Goal: Task Accomplishment & Management: Manage account settings

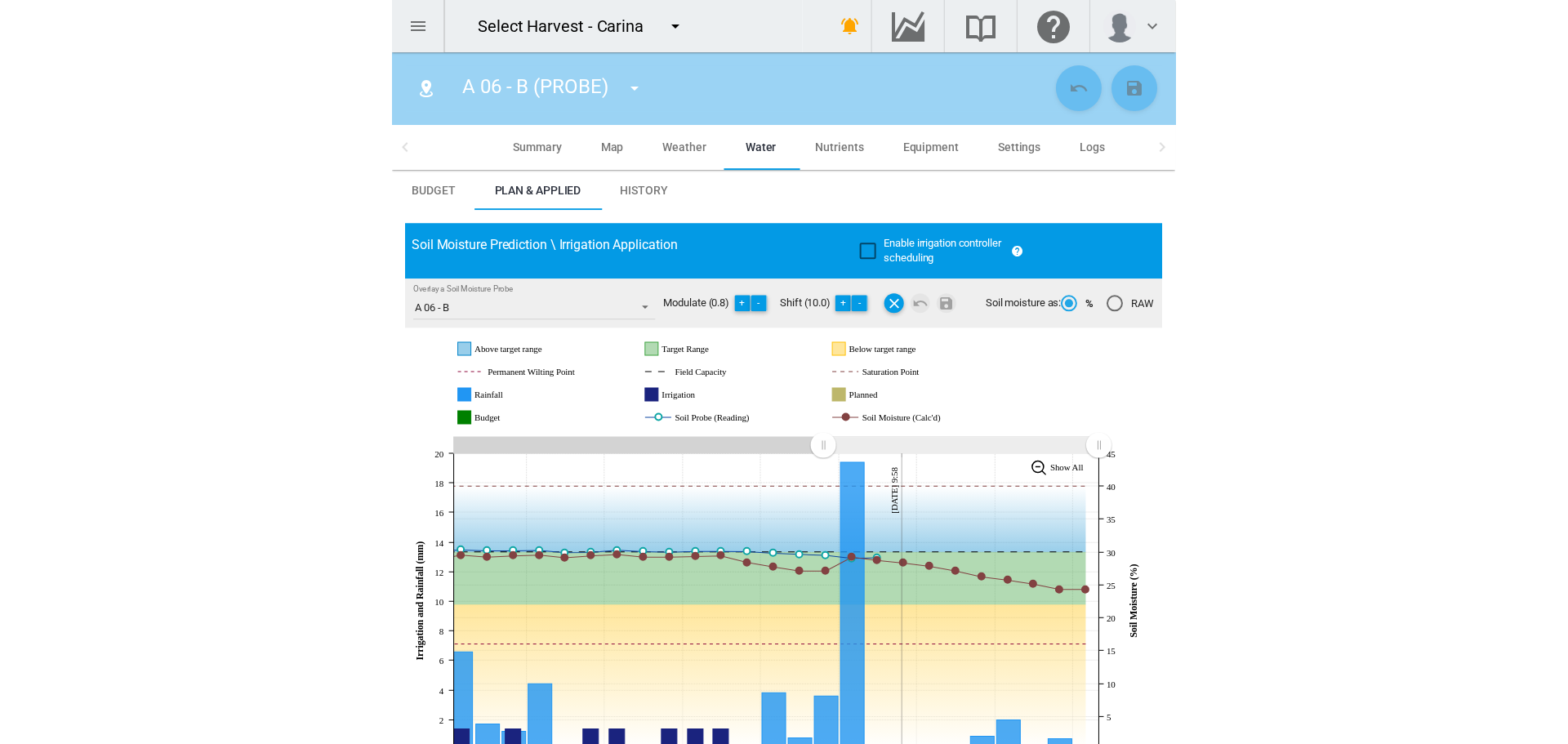
scroll to position [82, 0]
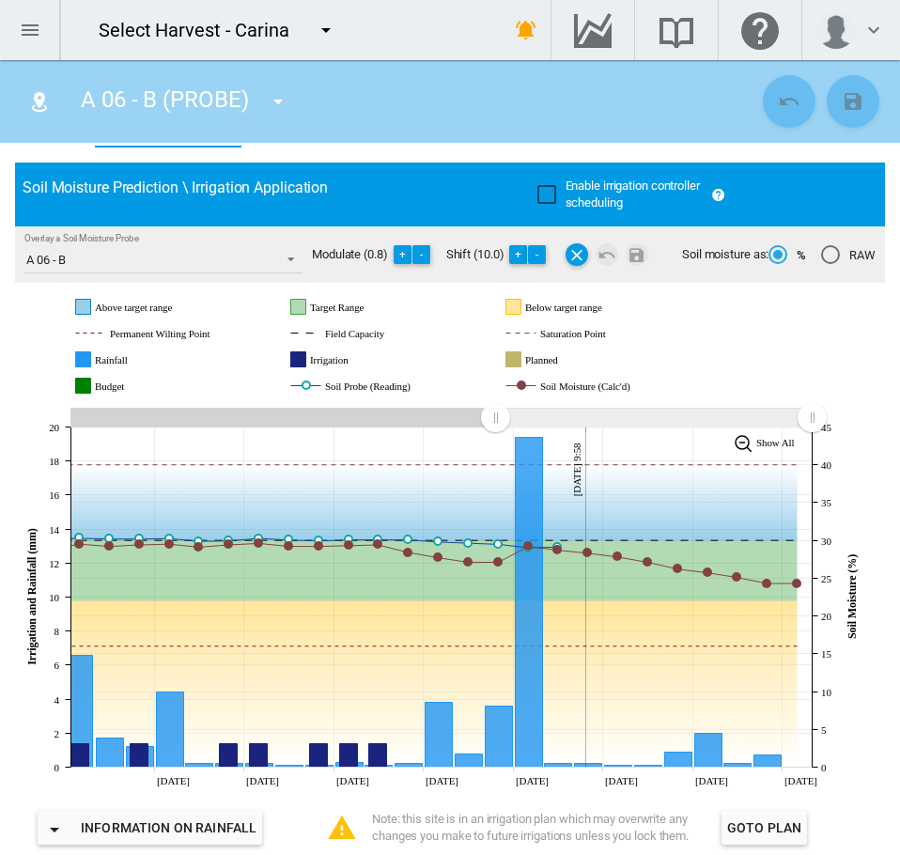
click at [326, 31] on md-icon "icon-menu-down" at bounding box center [326, 30] width 23 height 23
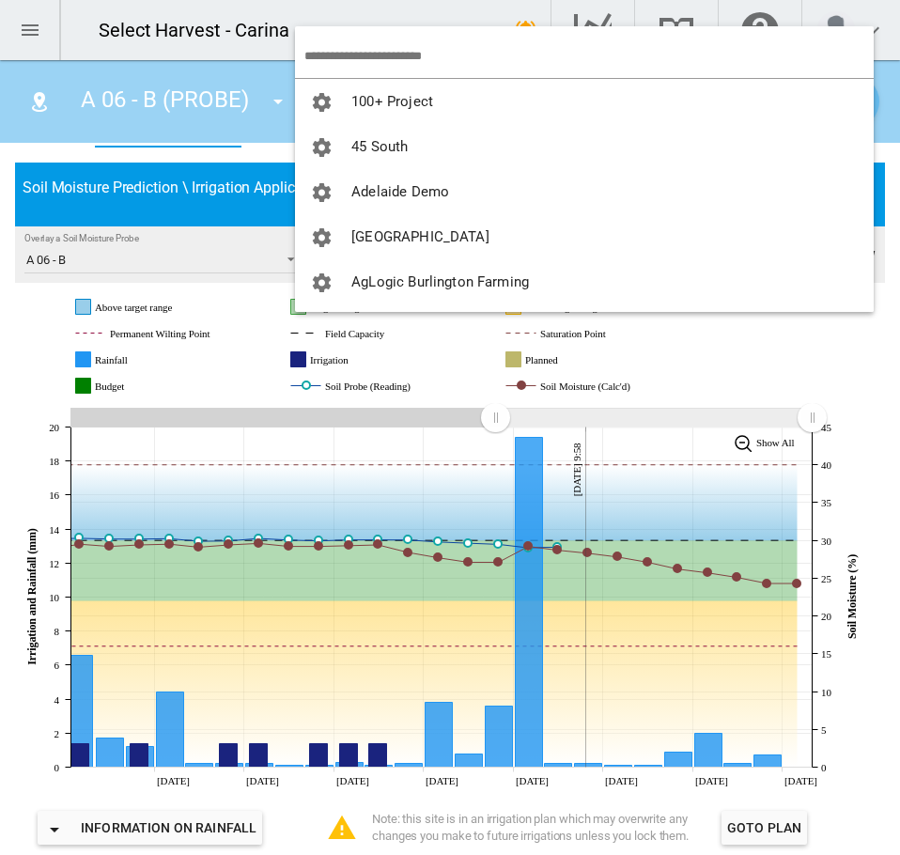
click at [338, 51] on input "search" at bounding box center [588, 56] width 569 height 44
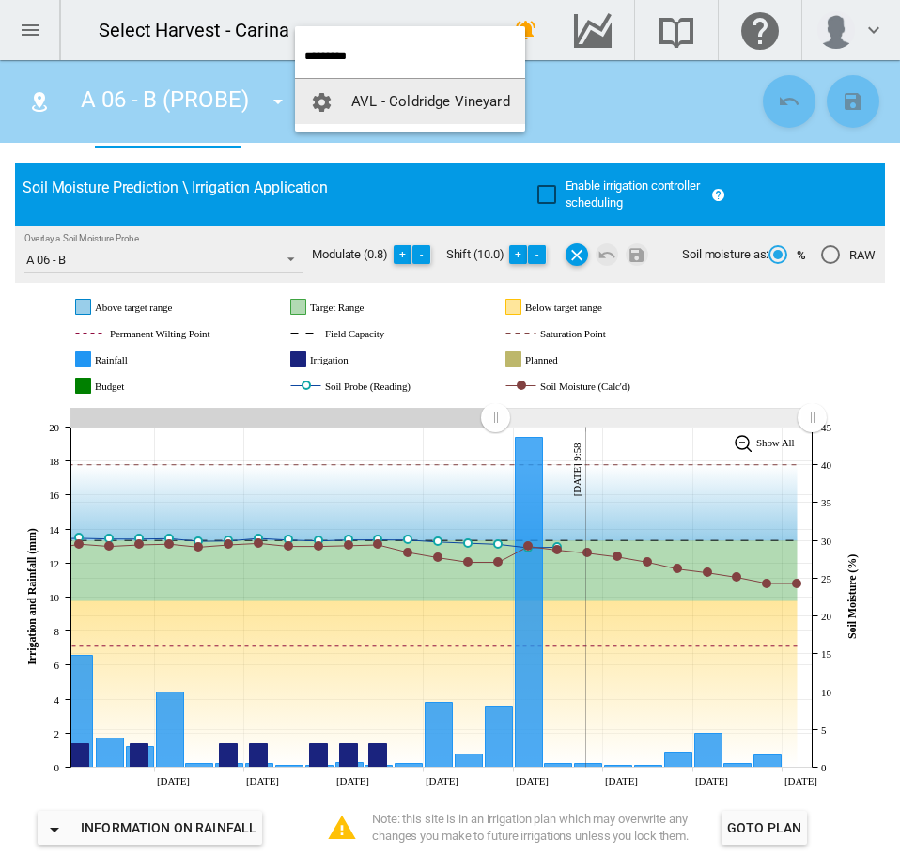
type input "*********"
click at [425, 107] on span "AVL - Coldridge Vineyard" at bounding box center [430, 101] width 159 height 17
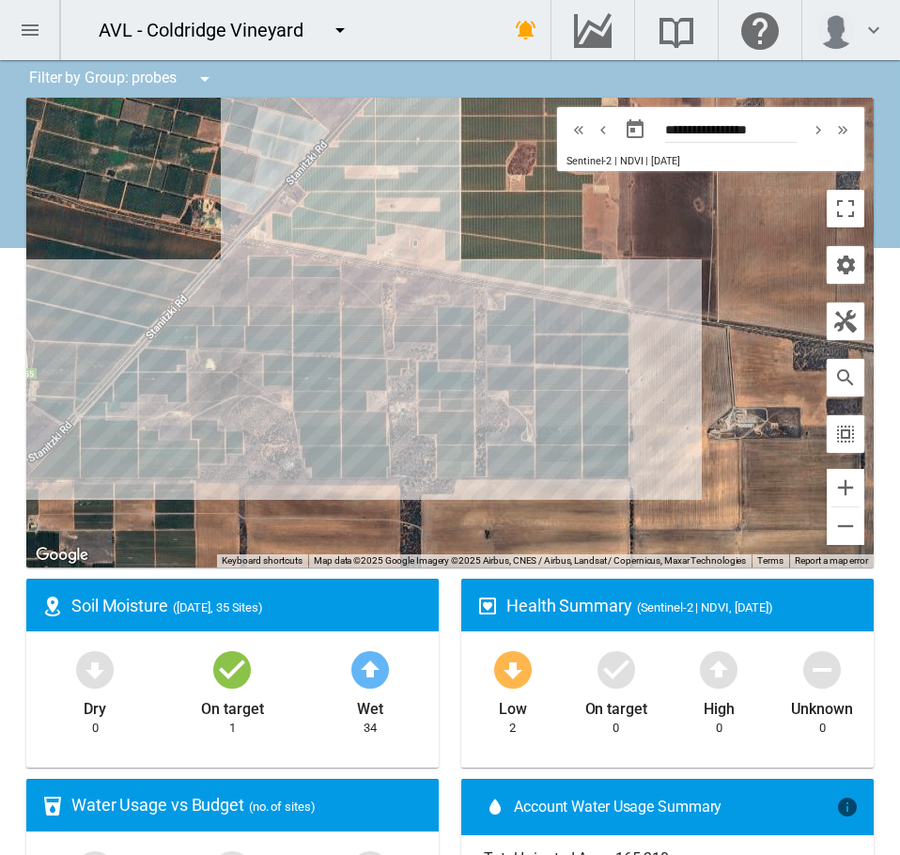
click at [34, 33] on md-icon "icon-menu" at bounding box center [30, 30] width 23 height 23
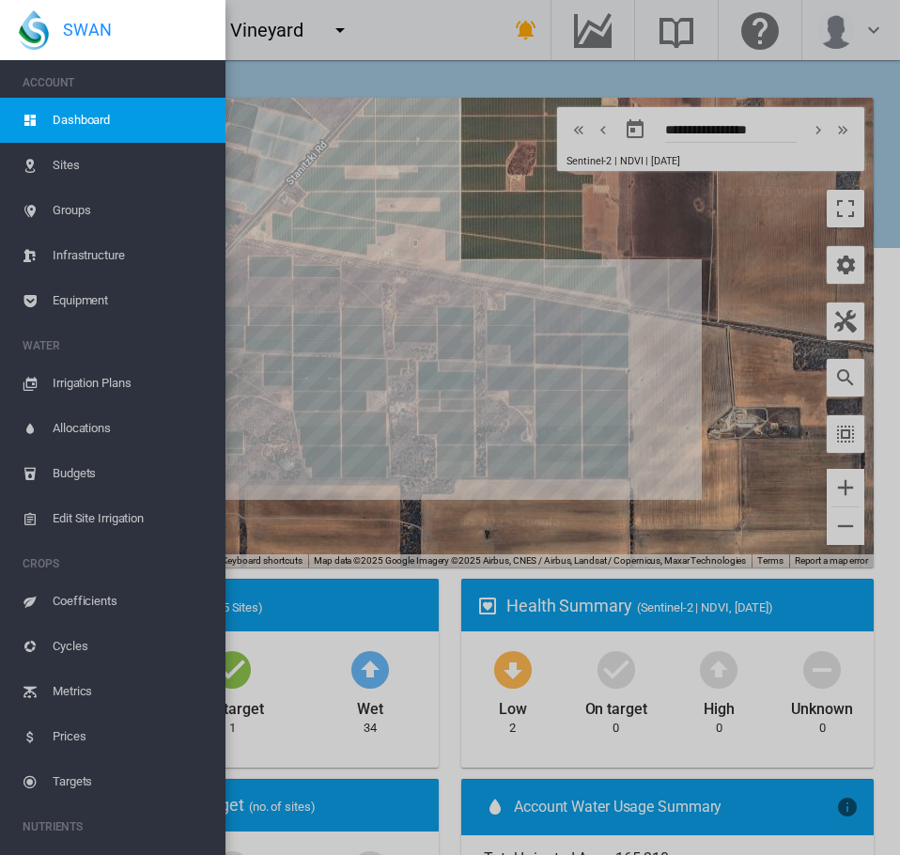
click at [75, 206] on span "Groups" at bounding box center [132, 210] width 158 height 45
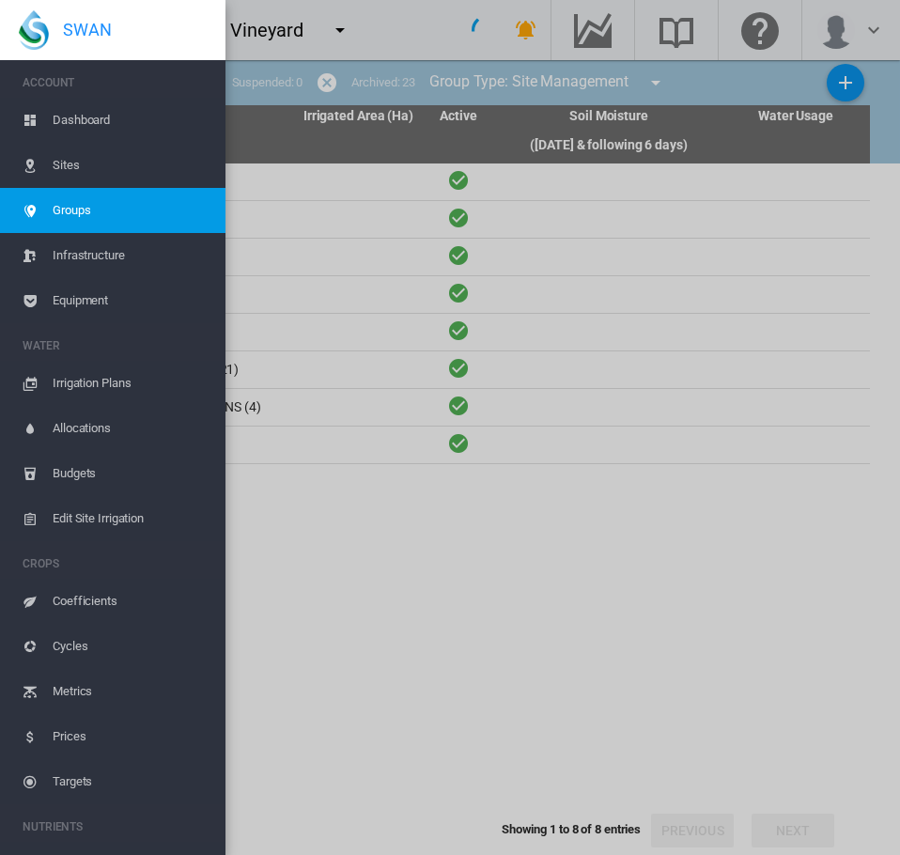
click at [420, 593] on md-backdrop at bounding box center [450, 427] width 900 height 855
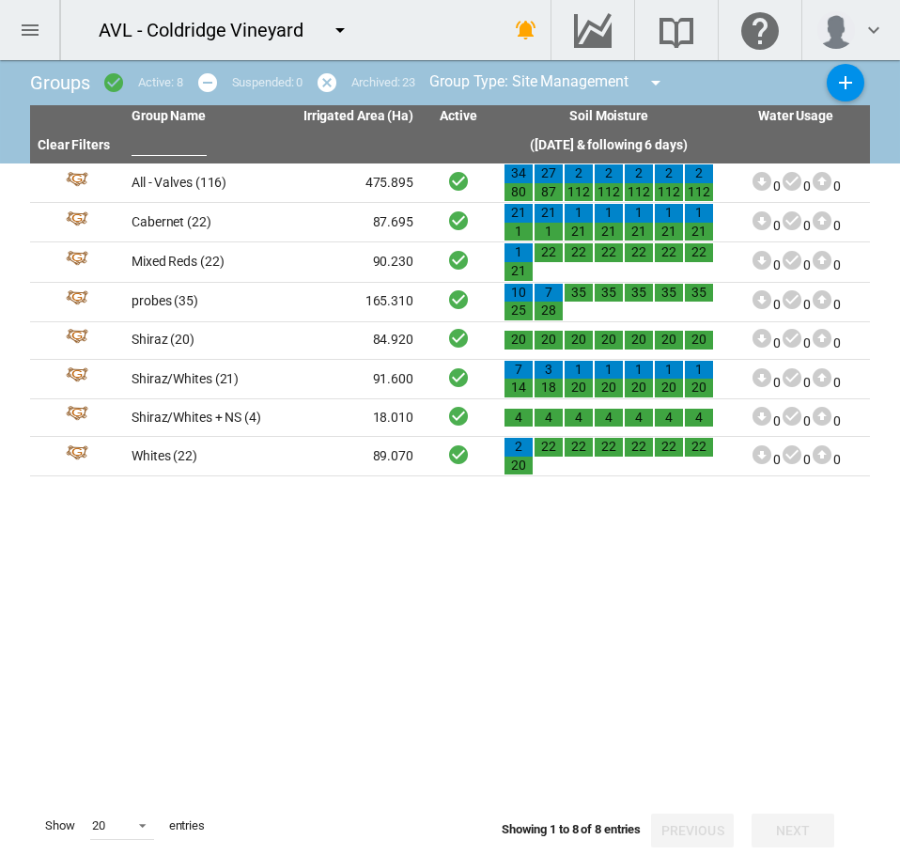
click at [32, 26] on md-icon "icon-menu" at bounding box center [30, 30] width 23 height 23
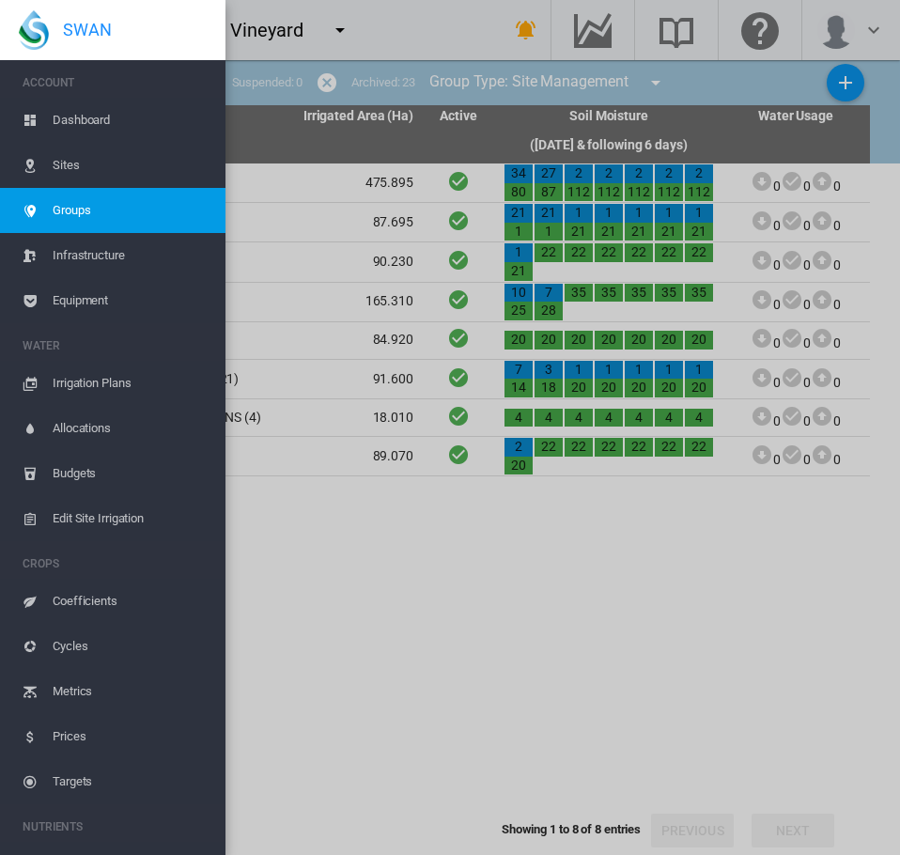
click at [86, 386] on span "Irrigation Plans" at bounding box center [132, 383] width 158 height 45
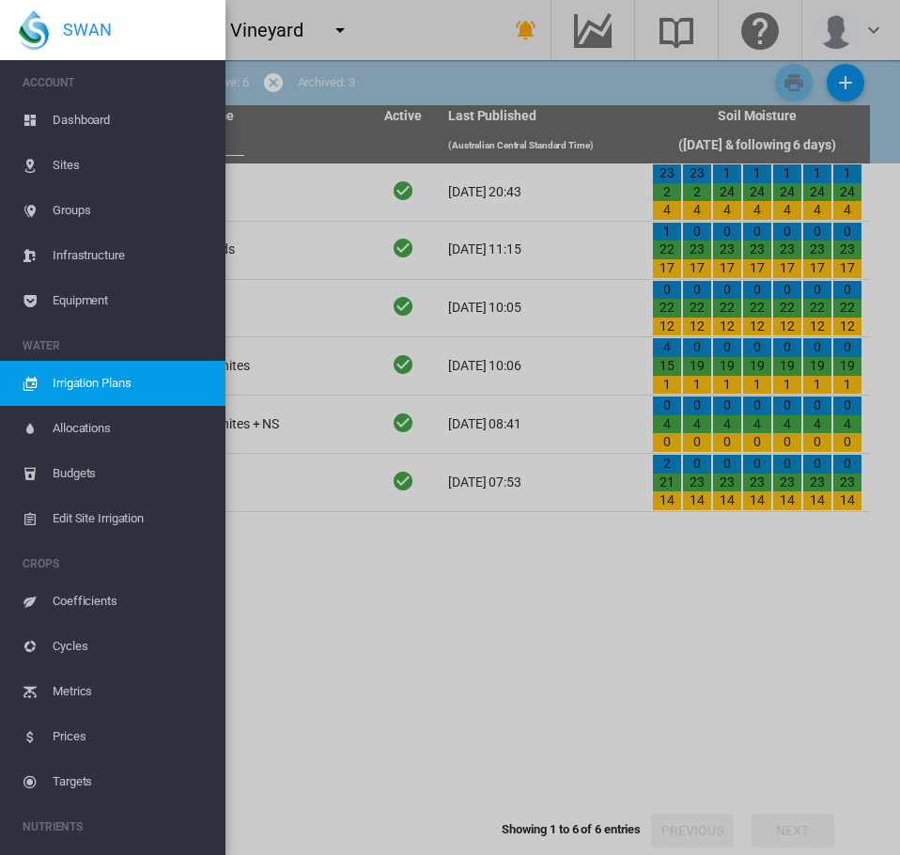
click at [316, 628] on md-backdrop at bounding box center [450, 427] width 900 height 855
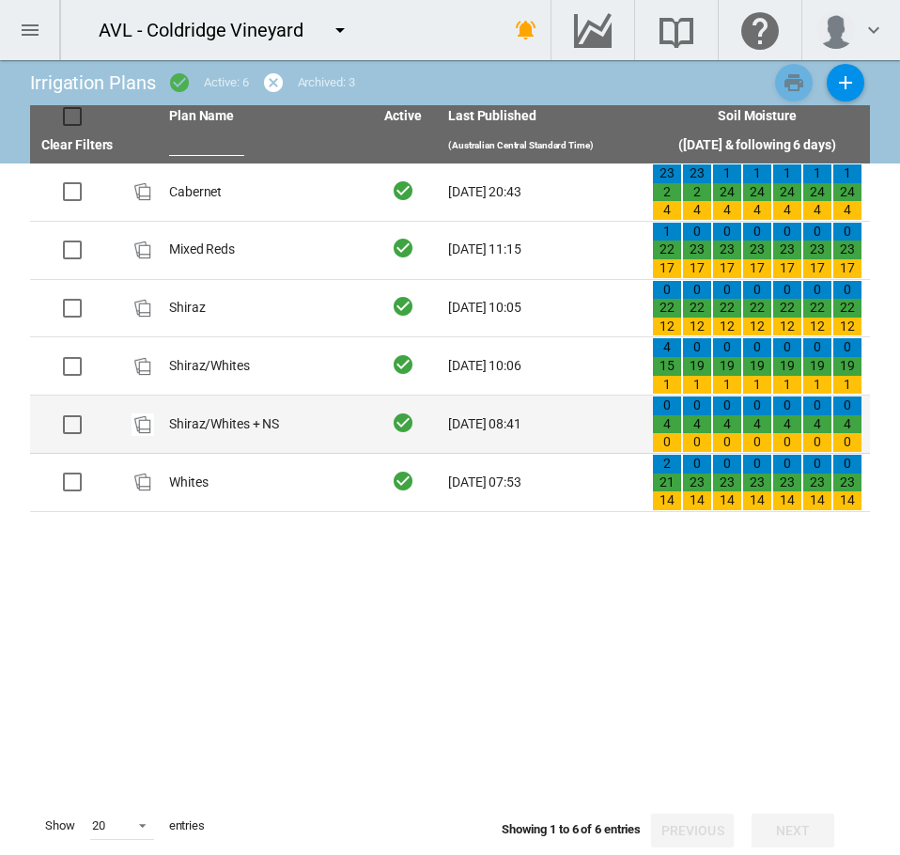
click at [200, 424] on td "Shiraz/Whites + NS" at bounding box center [264, 423] width 204 height 57
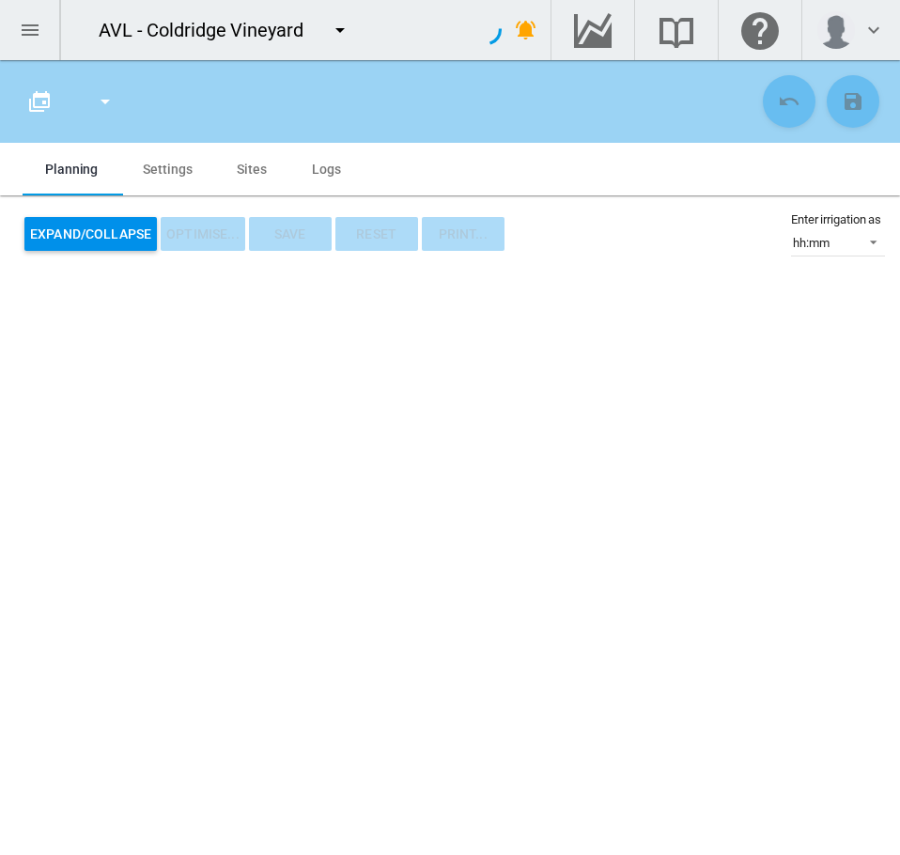
type input "**********"
type input "*"
type input "*****"
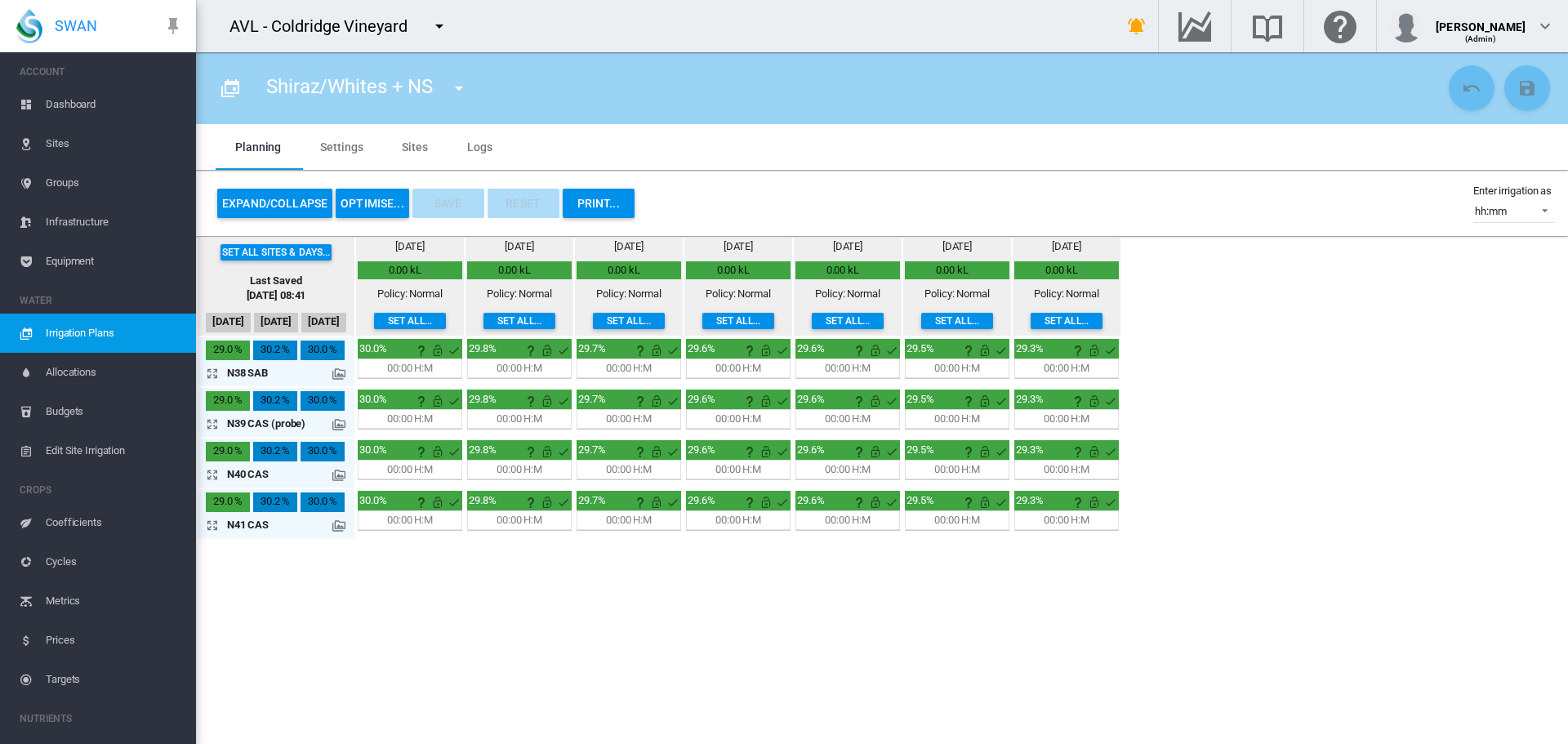
click at [361, 204] on button "OPTIMISE..." at bounding box center [372, 203] width 74 height 30
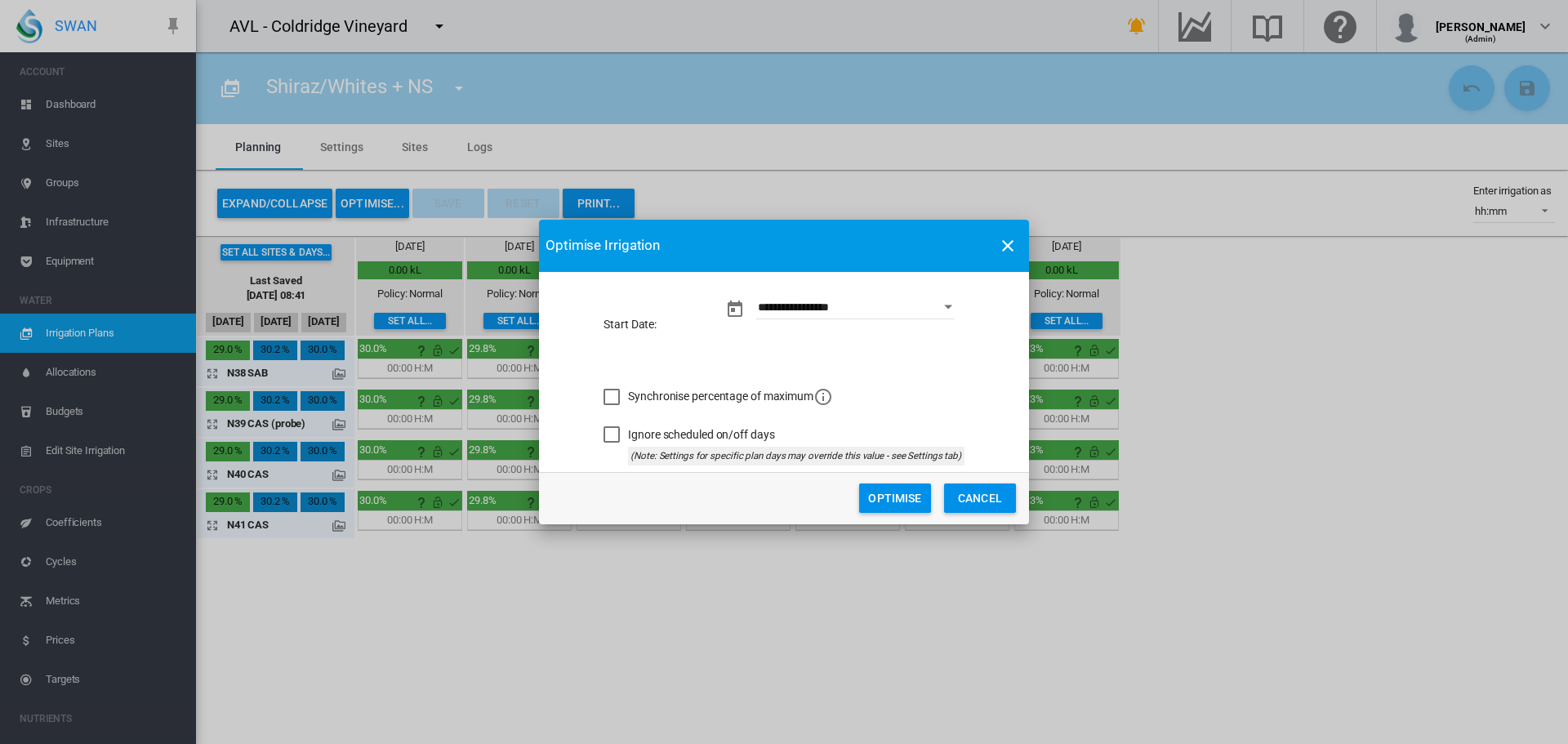
click at [615, 395] on div "Synchronise percentage of maximum" at bounding box center [611, 396] width 17 height 17
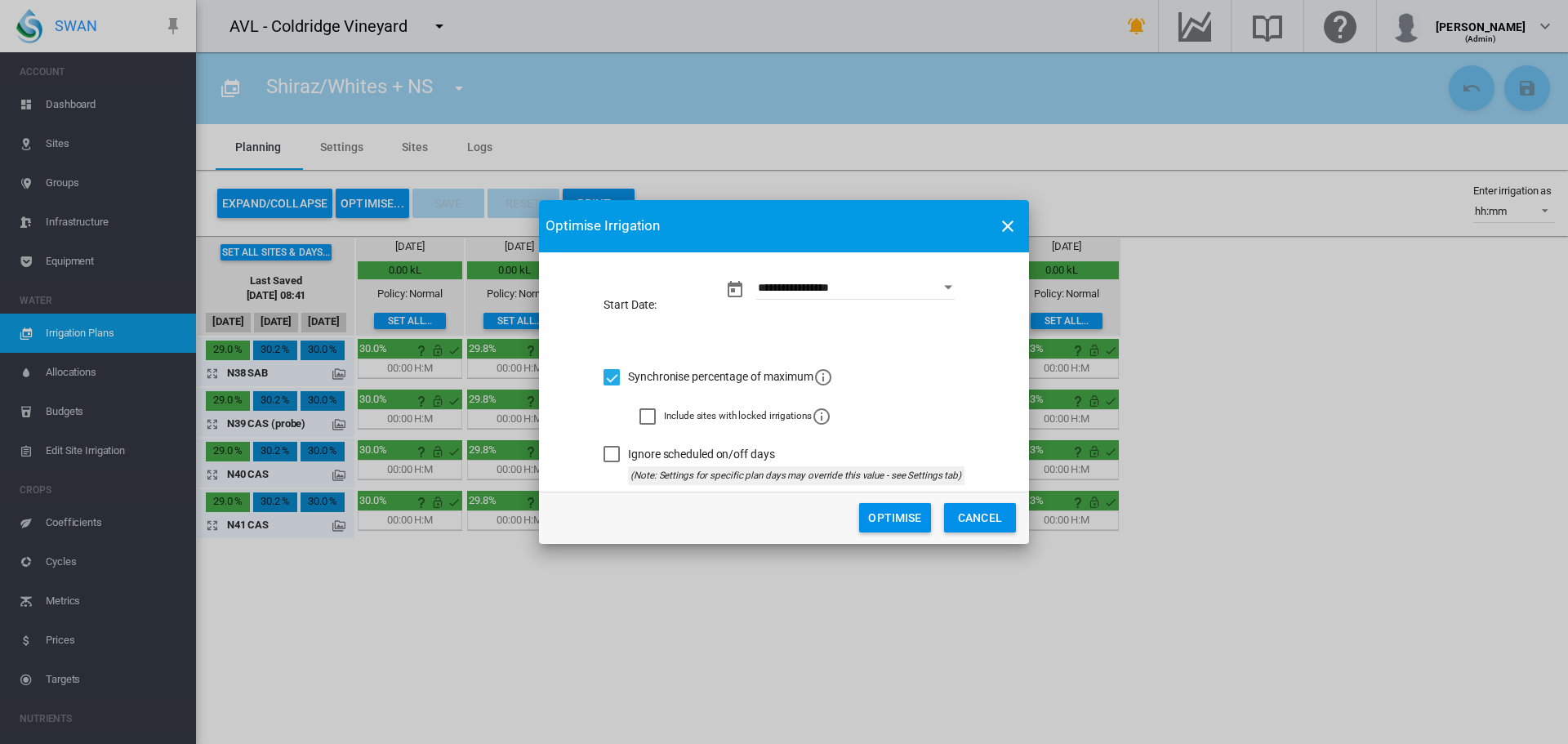
click at [782, 516] on button "Cancel" at bounding box center [980, 518] width 72 height 30
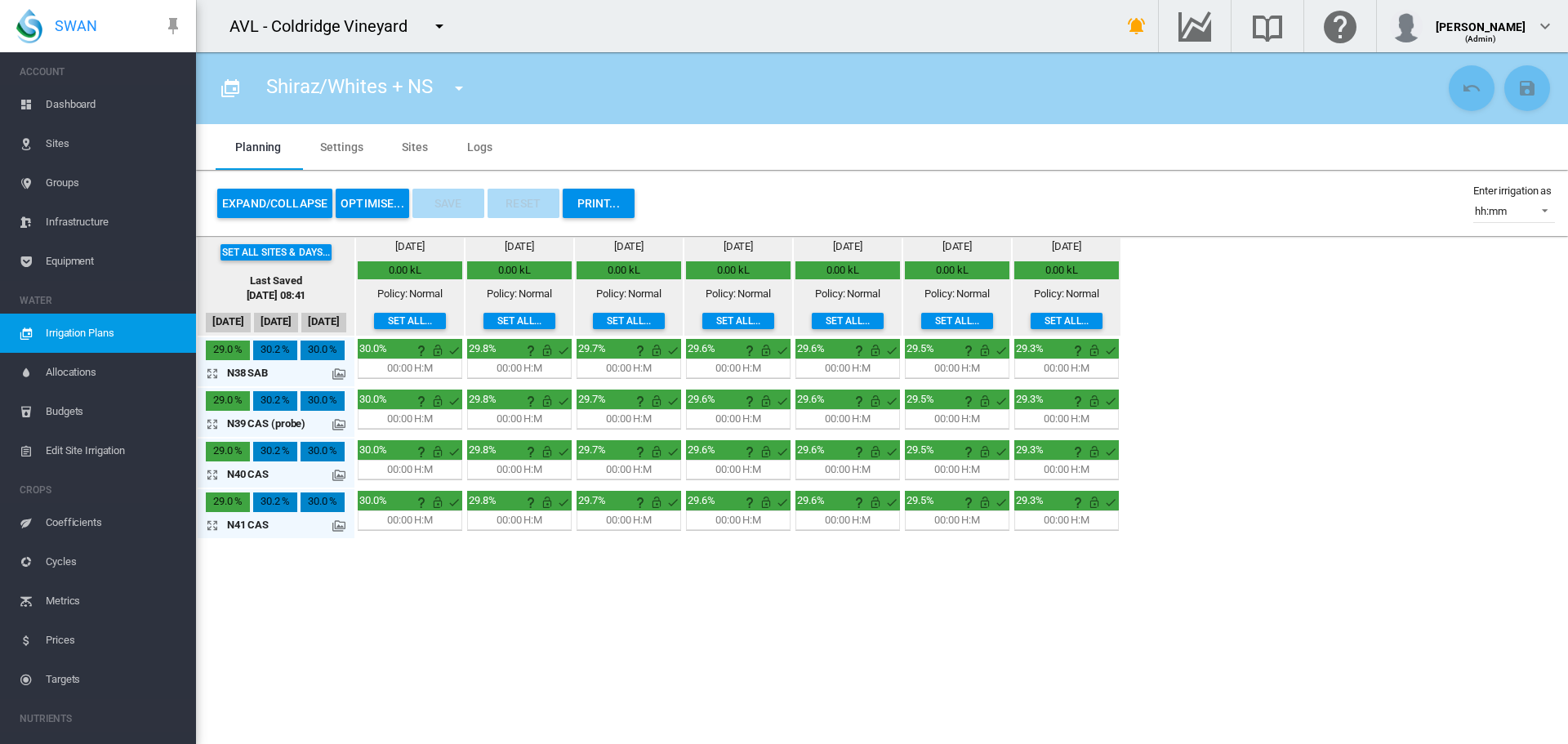
click at [442, 27] on md-icon "icon-menu-down" at bounding box center [439, 26] width 20 height 20
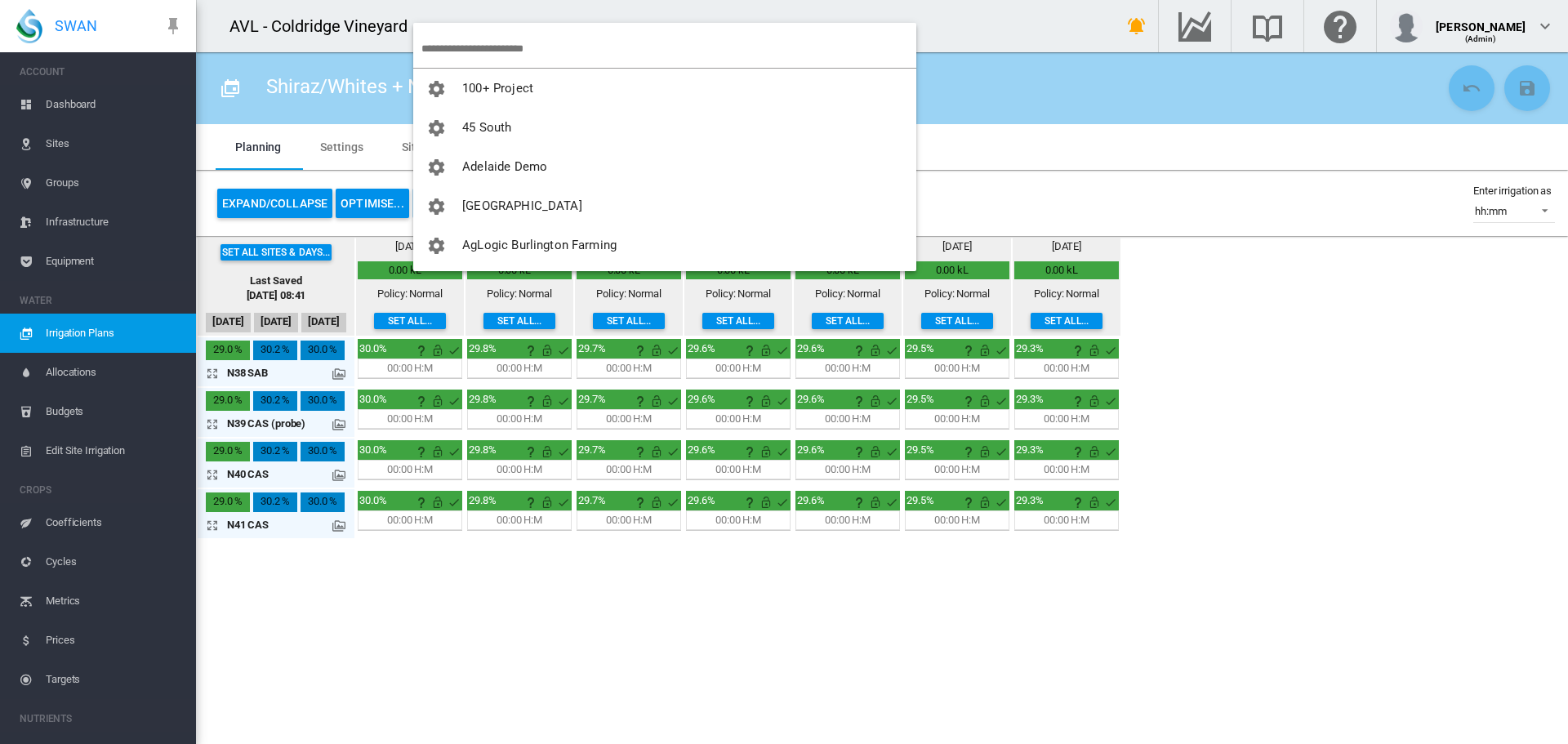
click at [450, 49] on input "search" at bounding box center [669, 49] width 495 height 38
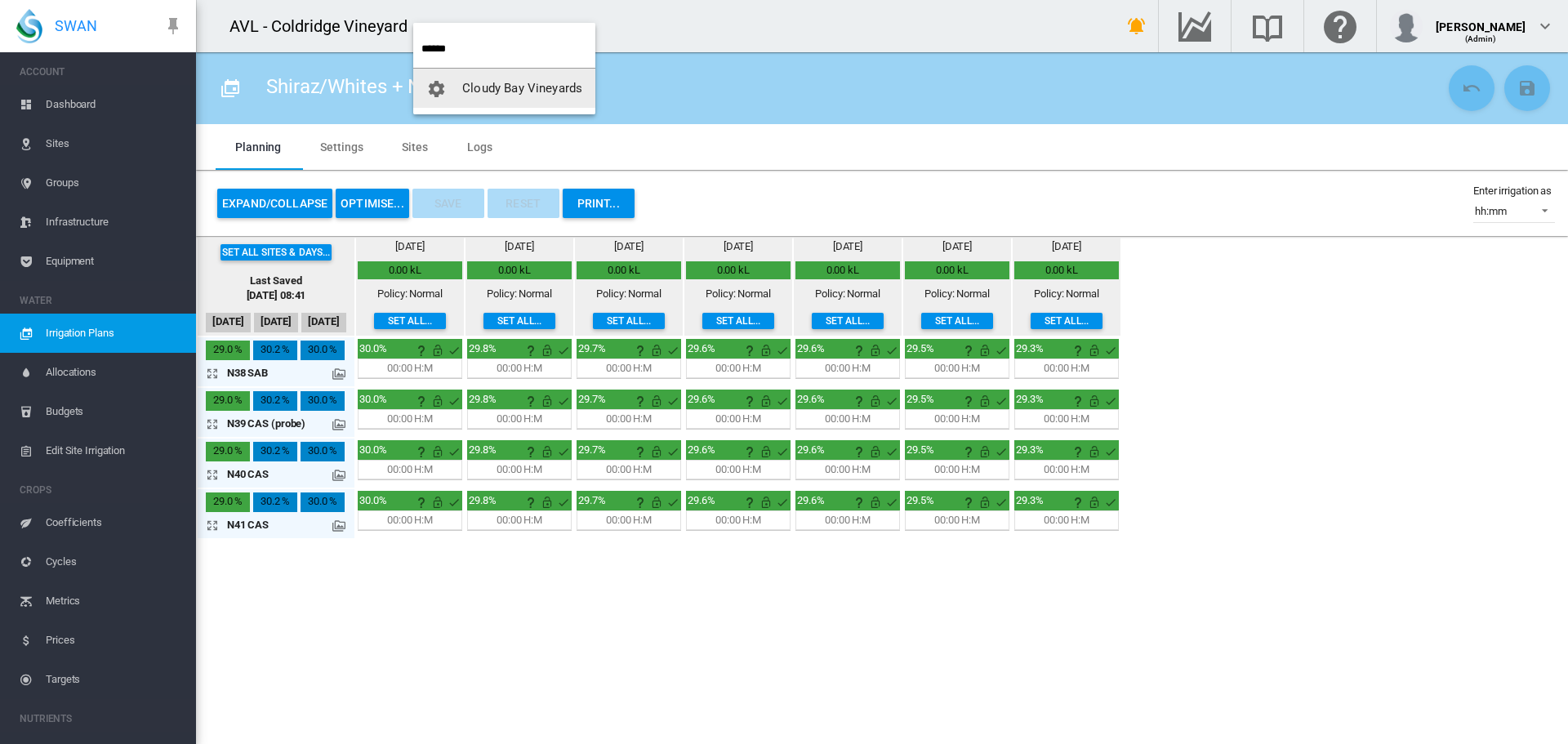
type input "******"
click at [542, 89] on span "Cloudy Bay Vineyards" at bounding box center [523, 88] width 120 height 15
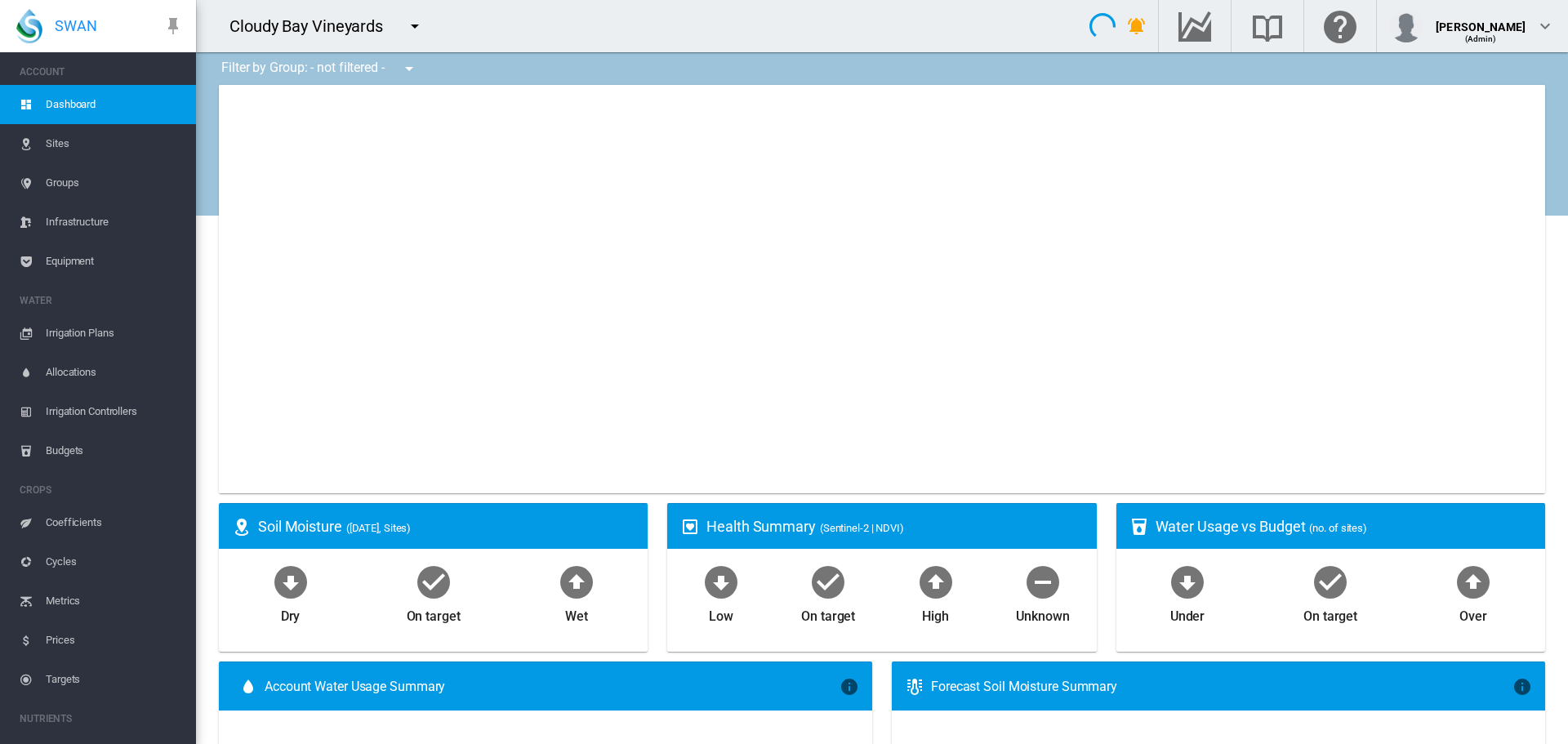
type input "**********"
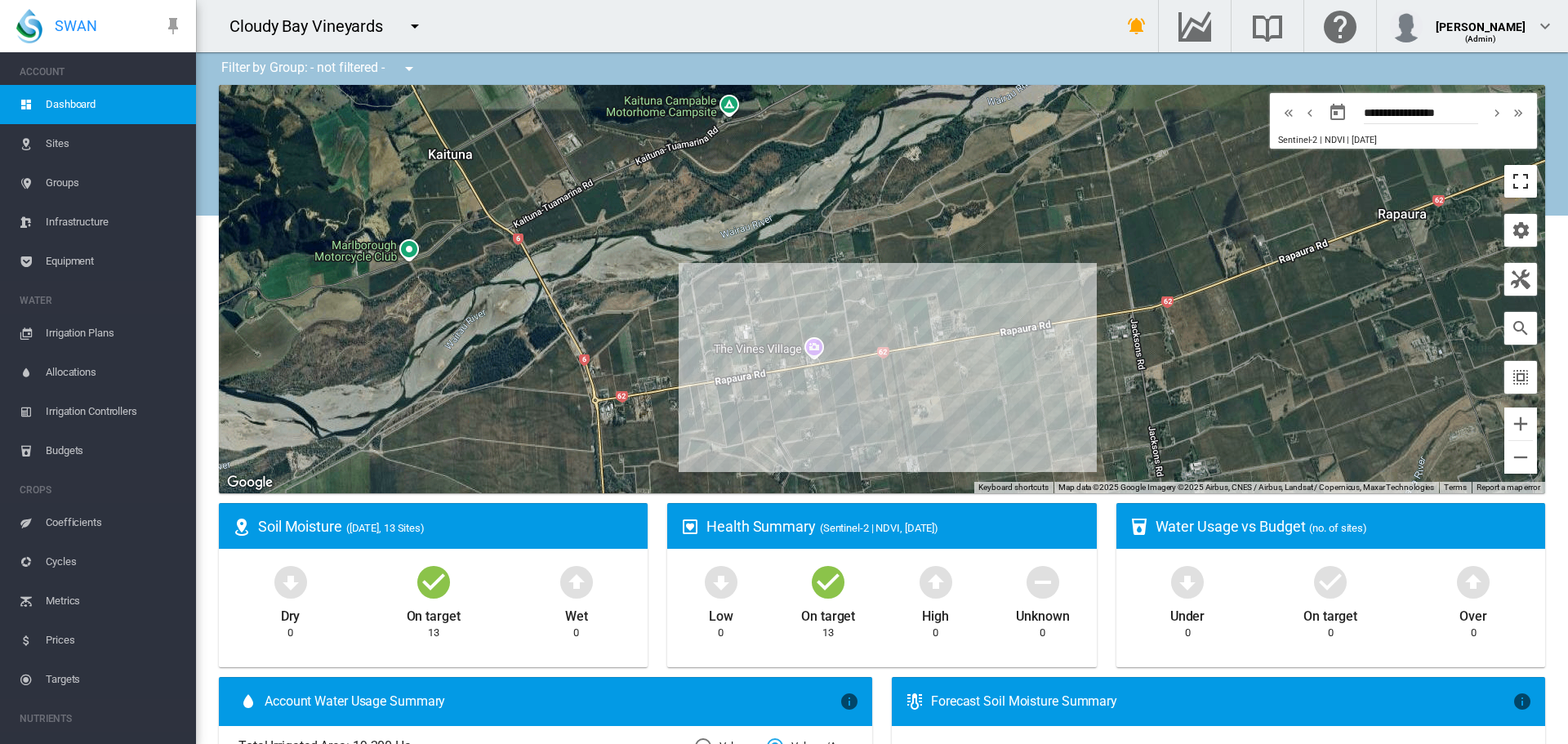
click at [782, 188] on button "Toggle fullscreen view" at bounding box center [1521, 182] width 33 height 33
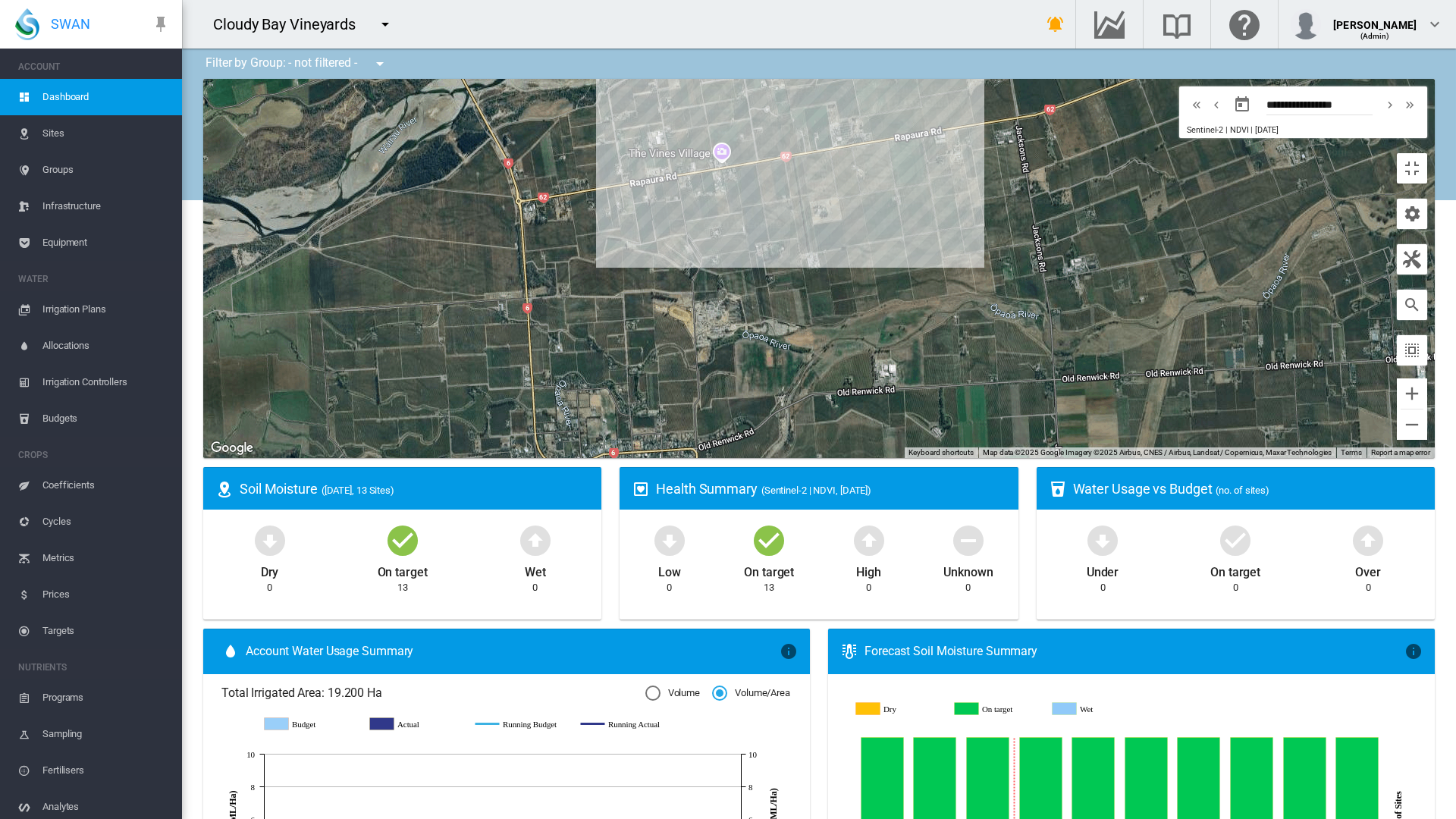
drag, startPoint x: 1069, startPoint y: 676, endPoint x: 1035, endPoint y: 501, distance: 178.3
click at [726, 458] on div at bounding box center [819, 269] width 1232 height 380
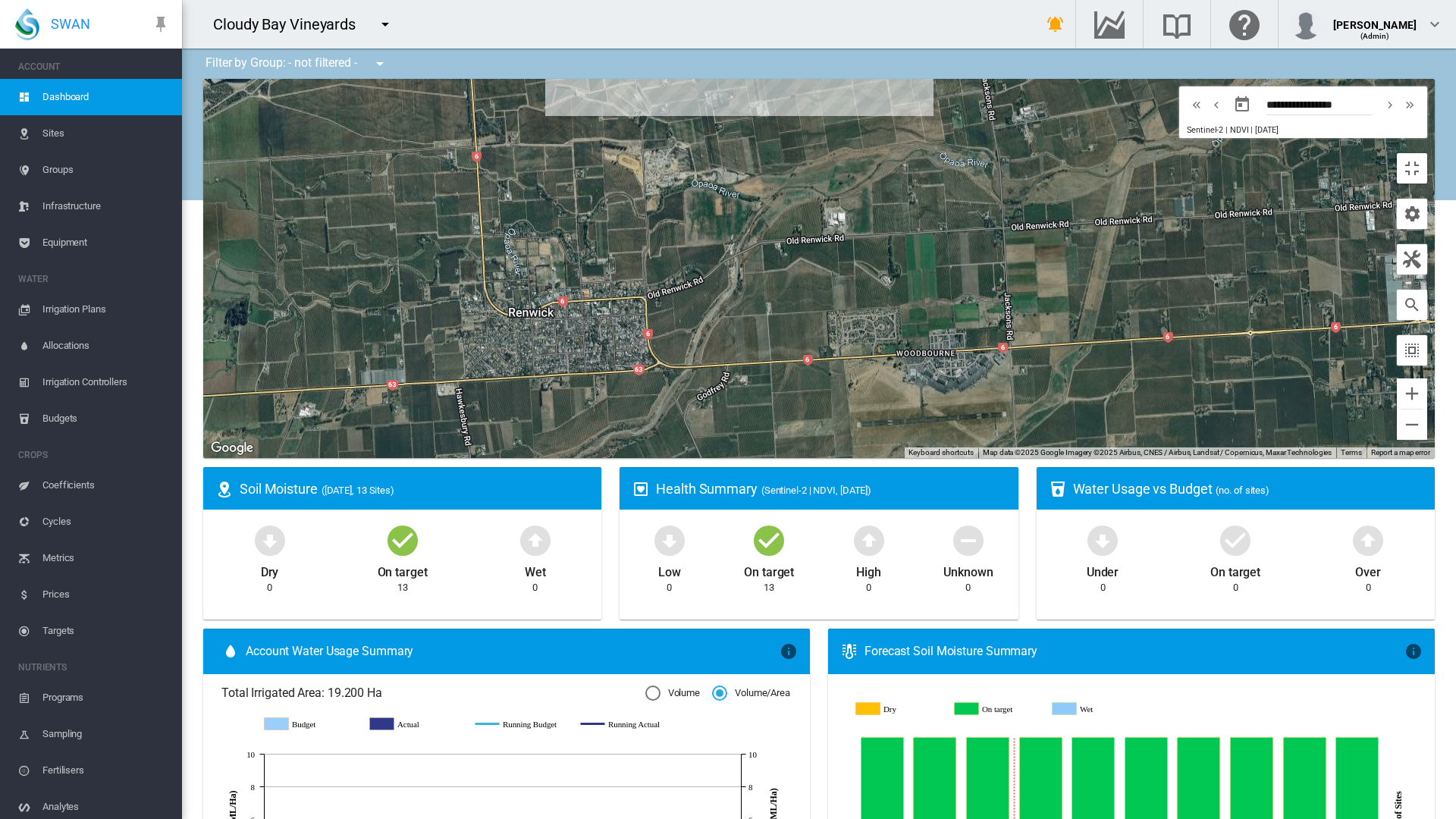
drag, startPoint x: 1005, startPoint y: 682, endPoint x: 953, endPoint y: 526, distance: 164.4
click at [726, 458] on div at bounding box center [819, 269] width 1232 height 380
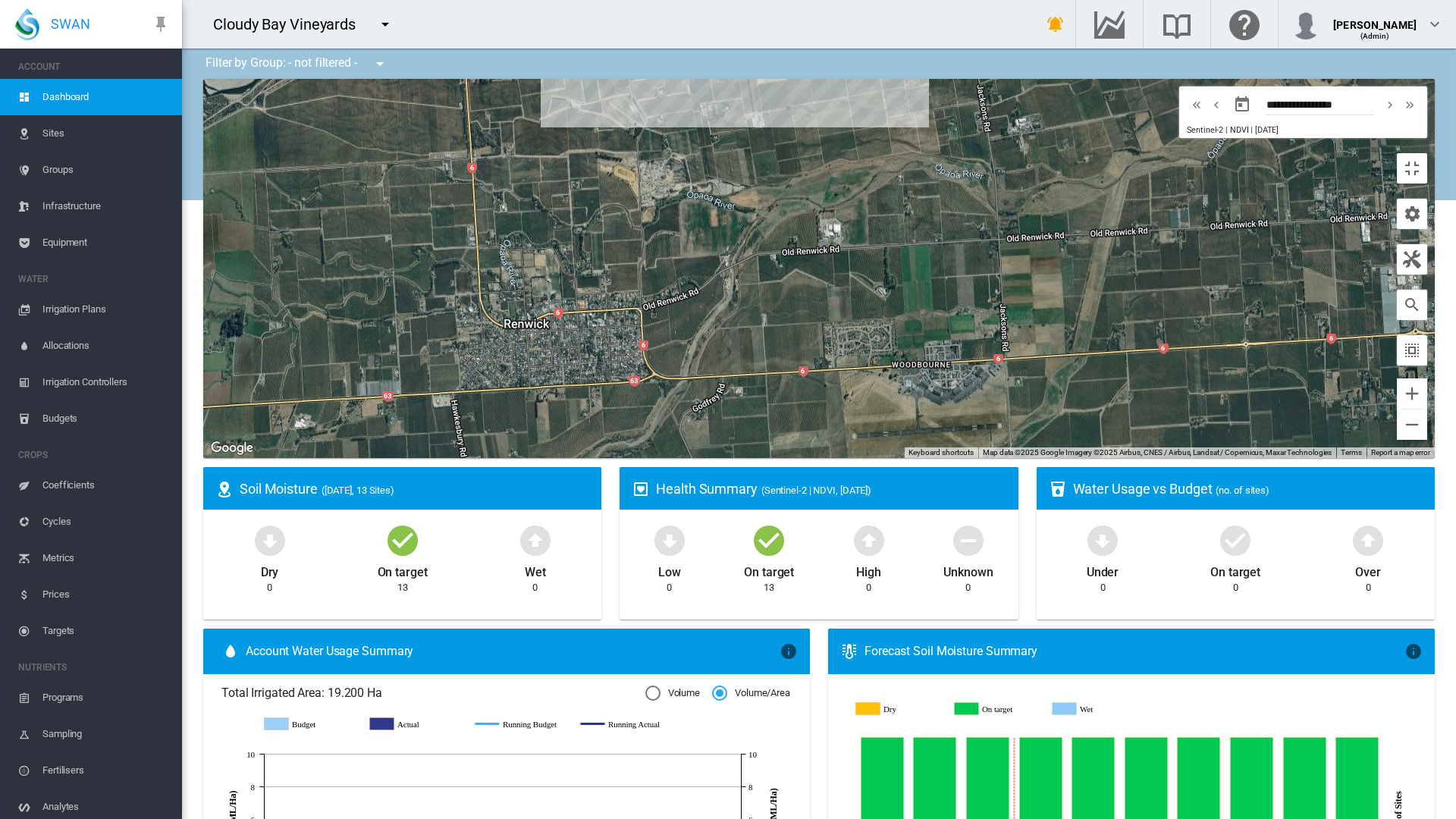
drag, startPoint x: 956, startPoint y: 304, endPoint x: 944, endPoint y: 333, distance: 31.4
click at [726, 333] on div at bounding box center [819, 269] width 1232 height 380
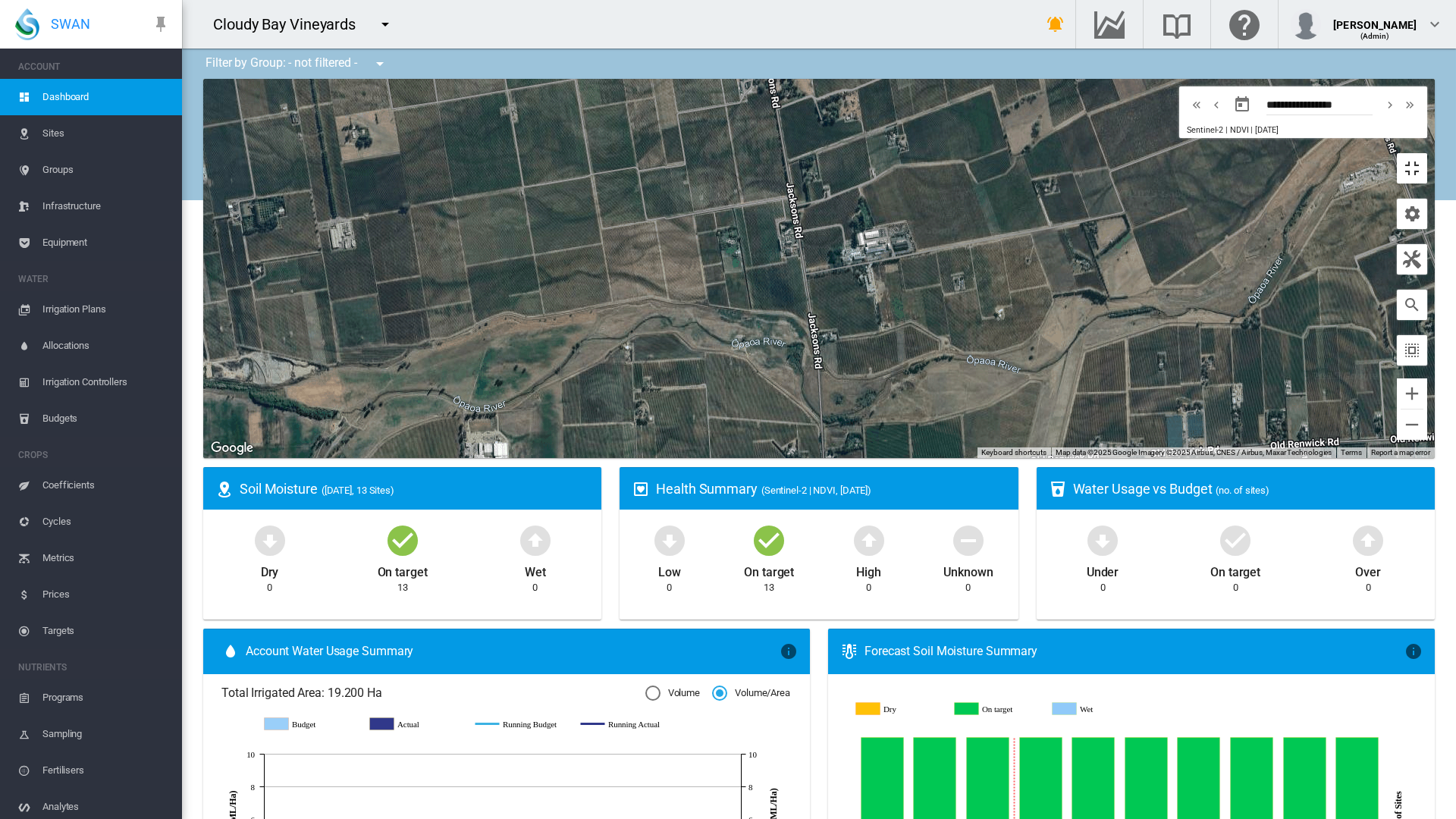
click at [726, 153] on button "Toggle fullscreen view" at bounding box center [1412, 169] width 31 height 31
